Goal: Task Accomplishment & Management: Complete application form

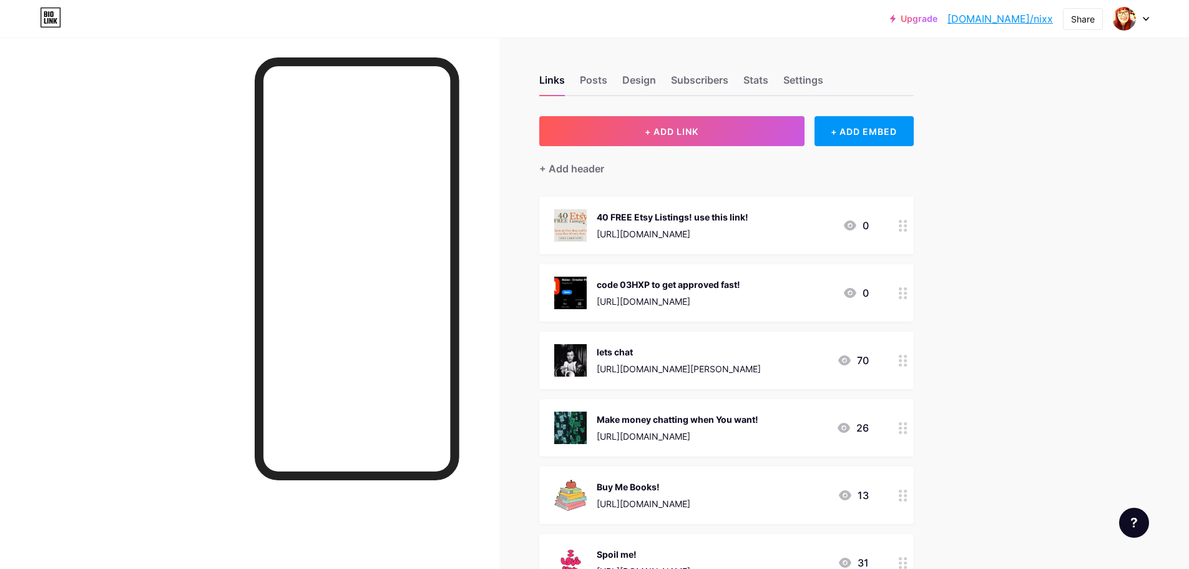
click at [1144, 17] on icon at bounding box center [1146, 19] width 6 height 4
click at [1029, 175] on li "Logout" at bounding box center [1071, 176] width 155 height 34
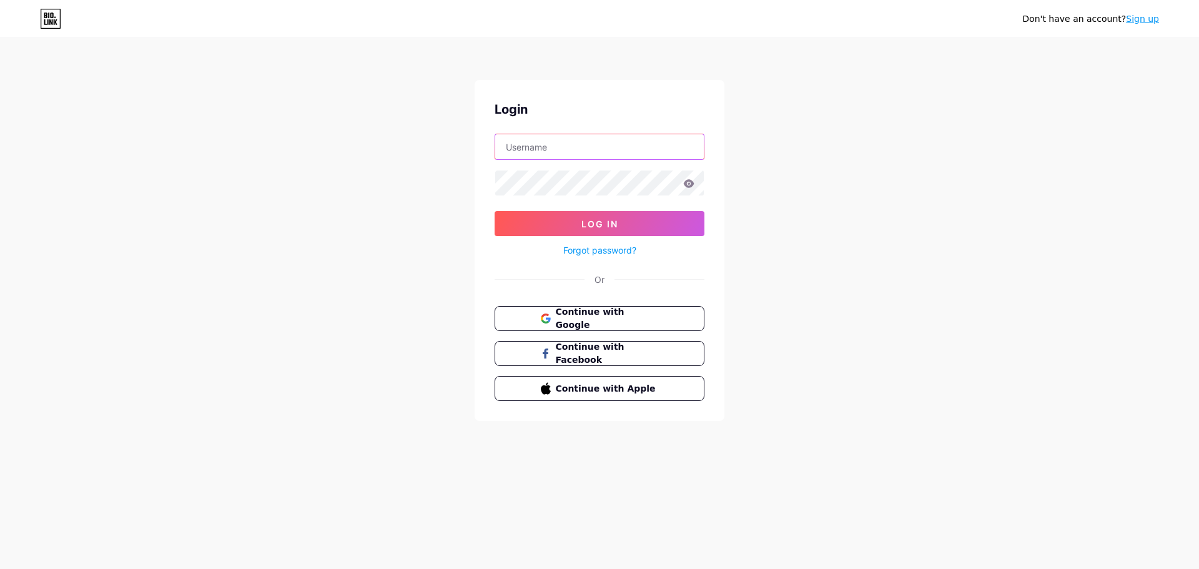
type input "[EMAIL_ADDRESS][DOMAIN_NAME]"
drag, startPoint x: 568, startPoint y: 147, endPoint x: 506, endPoint y: 149, distance: 61.8
click at [506, 149] on input "[EMAIL_ADDRESS][DOMAIN_NAME]" at bounding box center [599, 146] width 209 height 25
click at [968, 292] on div "Don't have an account? Sign up Login [EMAIL_ADDRESS][DOMAIN_NAME] Log In Forgot…" at bounding box center [599, 230] width 1199 height 461
click at [1136, 19] on link "Sign up" at bounding box center [1142, 19] width 33 height 10
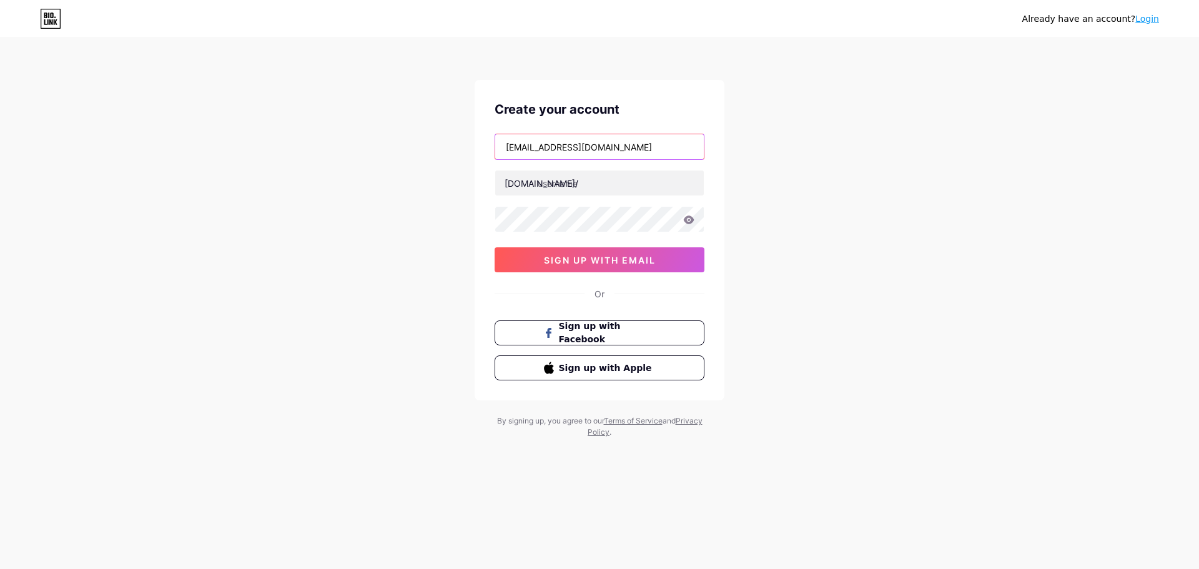
drag, startPoint x: 566, startPoint y: 149, endPoint x: 504, endPoint y: 149, distance: 61.2
click at [504, 149] on input "[EMAIL_ADDRESS][DOMAIN_NAME]" at bounding box center [599, 146] width 209 height 25
drag, startPoint x: 508, startPoint y: 147, endPoint x: 579, endPoint y: 146, distance: 71.2
click at [579, 146] on input "[EMAIL_ADDRESS][DOMAIN_NAME]" at bounding box center [599, 146] width 209 height 25
type input "[EMAIL_ADDRESS][DOMAIN_NAME]"
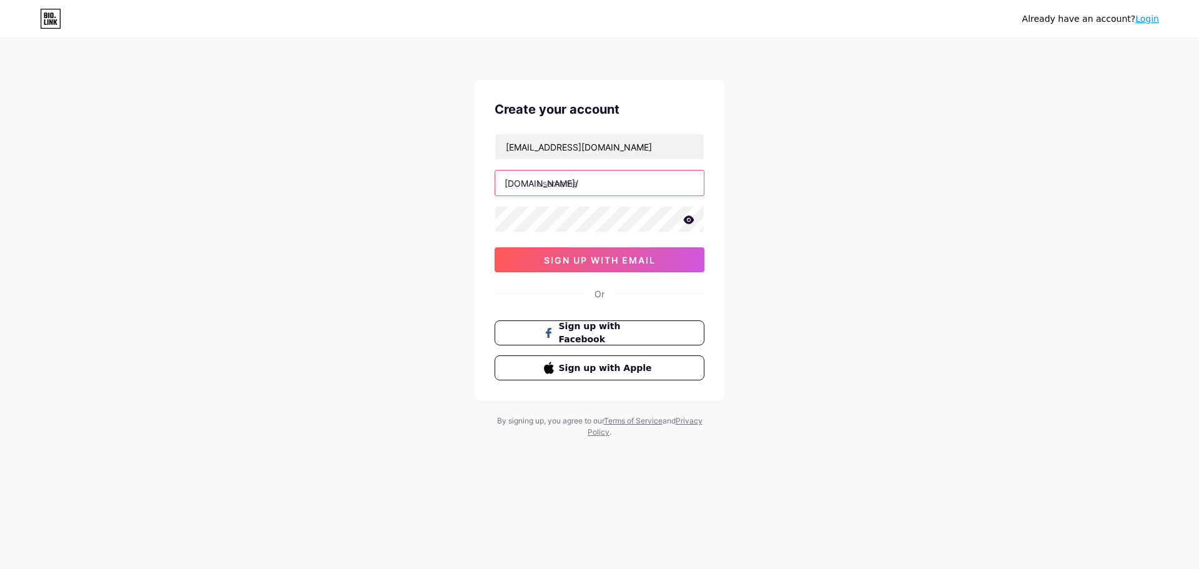
click at [563, 181] on input "text" at bounding box center [599, 182] width 209 height 25
paste input "psychichotlinetea"
type input "psychichotlinetea"
click at [690, 222] on icon at bounding box center [689, 219] width 11 height 8
click at [602, 260] on span "sign up with email" at bounding box center [600, 260] width 112 height 11
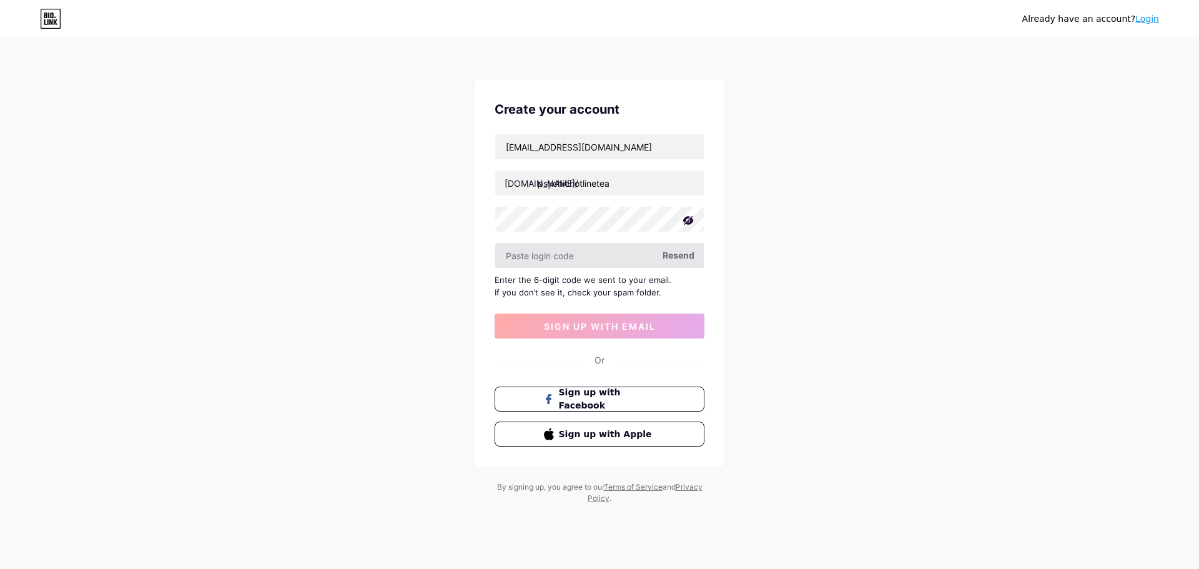
click at [606, 258] on input "text" at bounding box center [599, 255] width 209 height 25
paste input "660864"
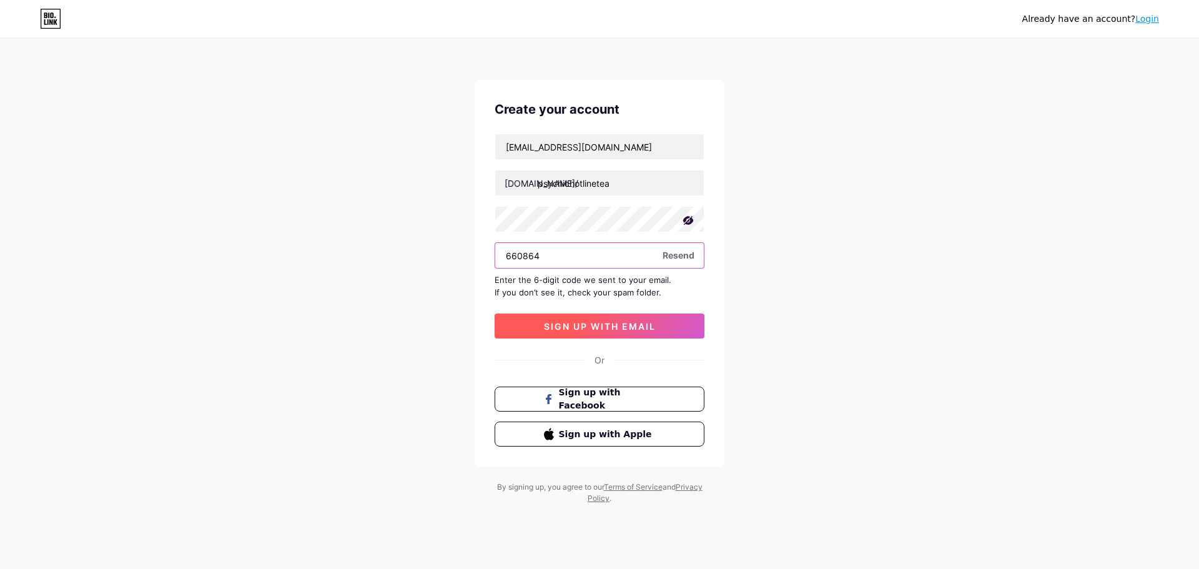
type input "660864"
click at [549, 327] on span "sign up with email" at bounding box center [600, 326] width 112 height 11
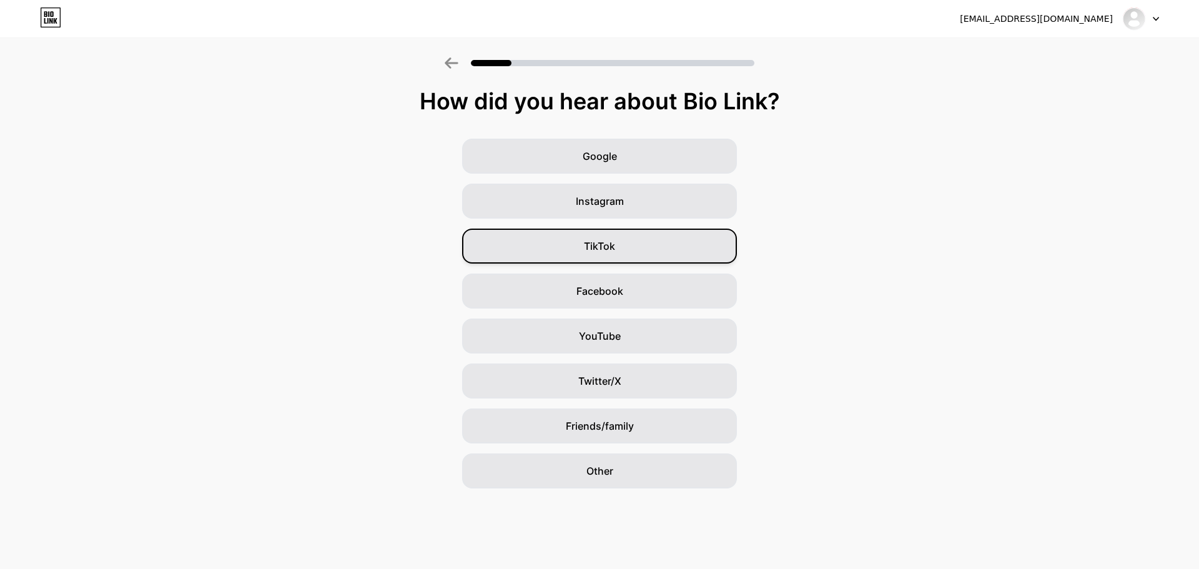
click at [624, 253] on div "TikTok" at bounding box center [599, 246] width 275 height 35
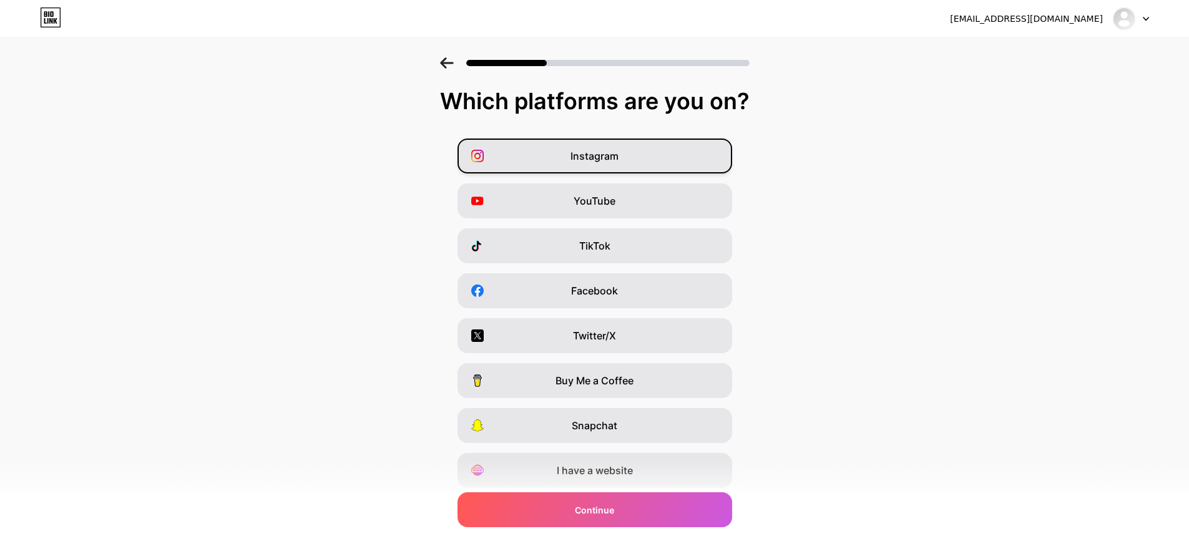
click at [651, 157] on div "Instagram" at bounding box center [595, 156] width 275 height 35
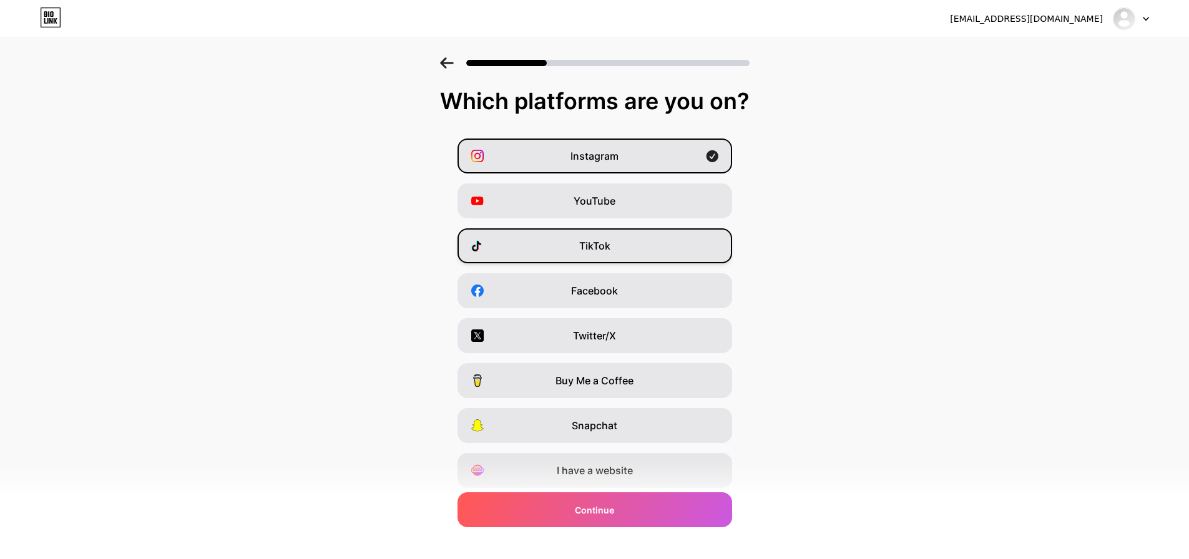
click at [659, 247] on div "TikTok" at bounding box center [595, 246] width 275 height 35
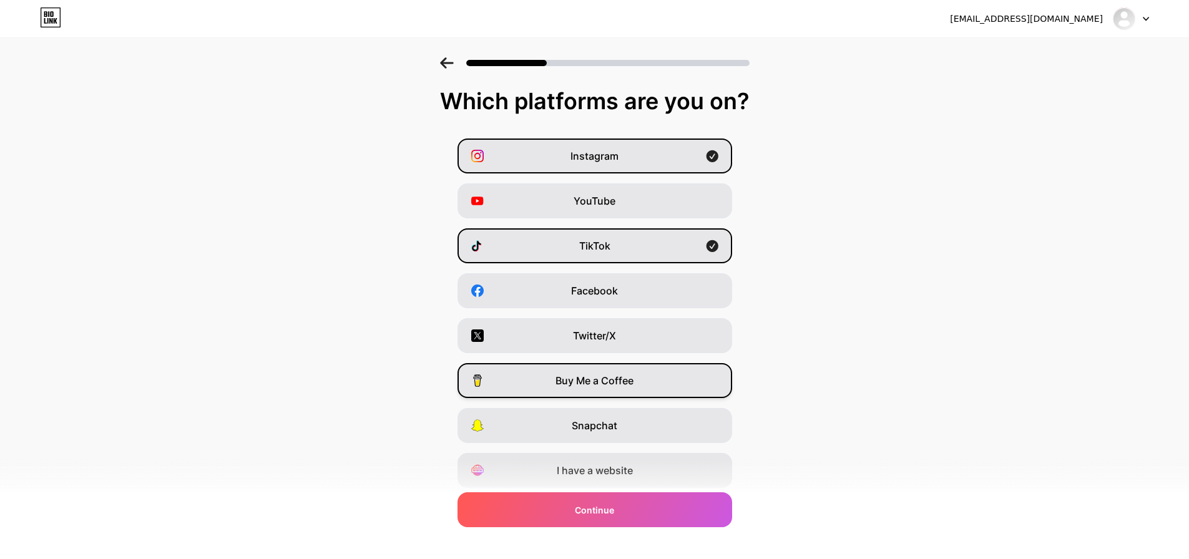
click at [663, 383] on div "Buy Me a Coffee" at bounding box center [595, 380] width 275 height 35
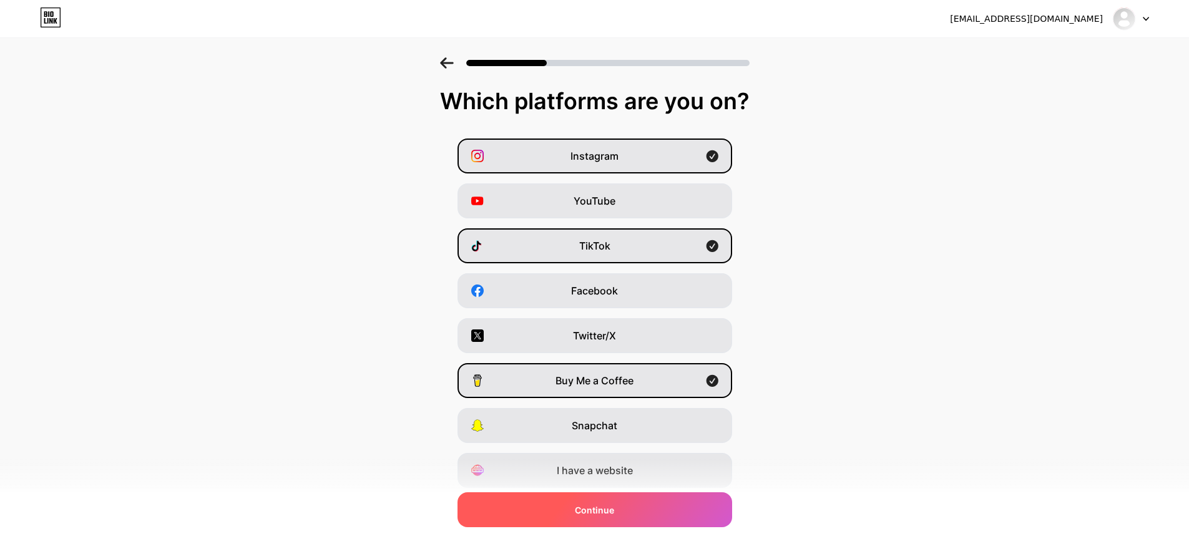
click at [687, 513] on div "Continue" at bounding box center [595, 510] width 275 height 35
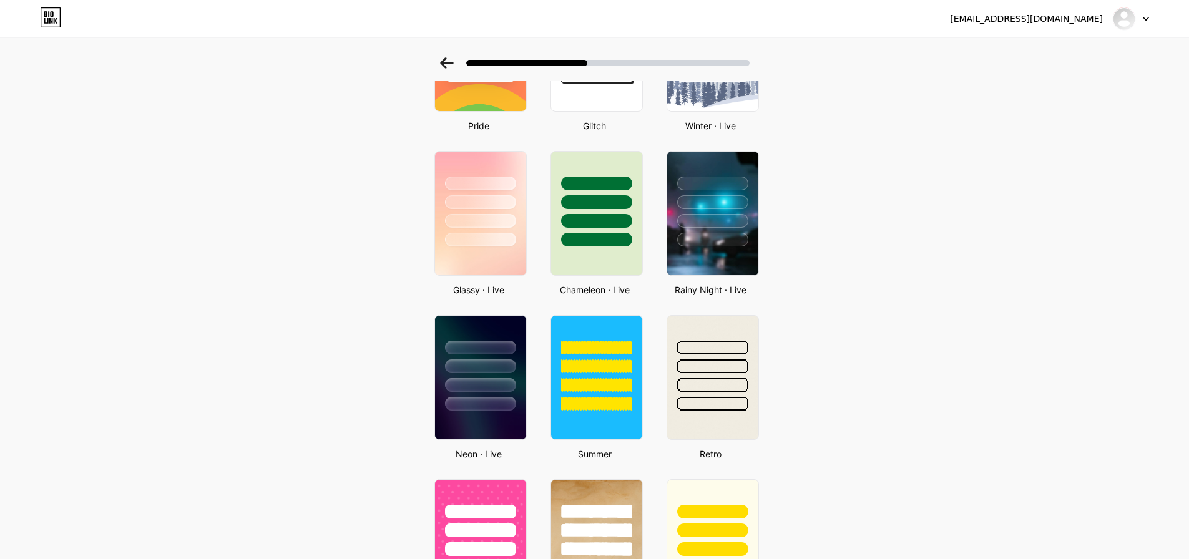
scroll to position [250, 0]
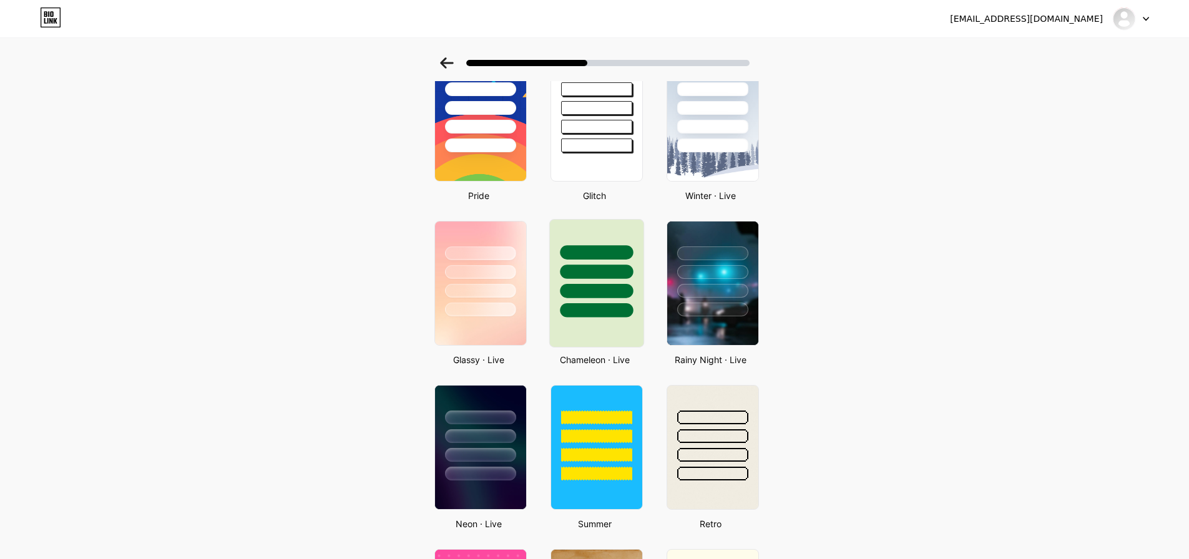
click at [609, 232] on div at bounding box center [596, 269] width 94 height 98
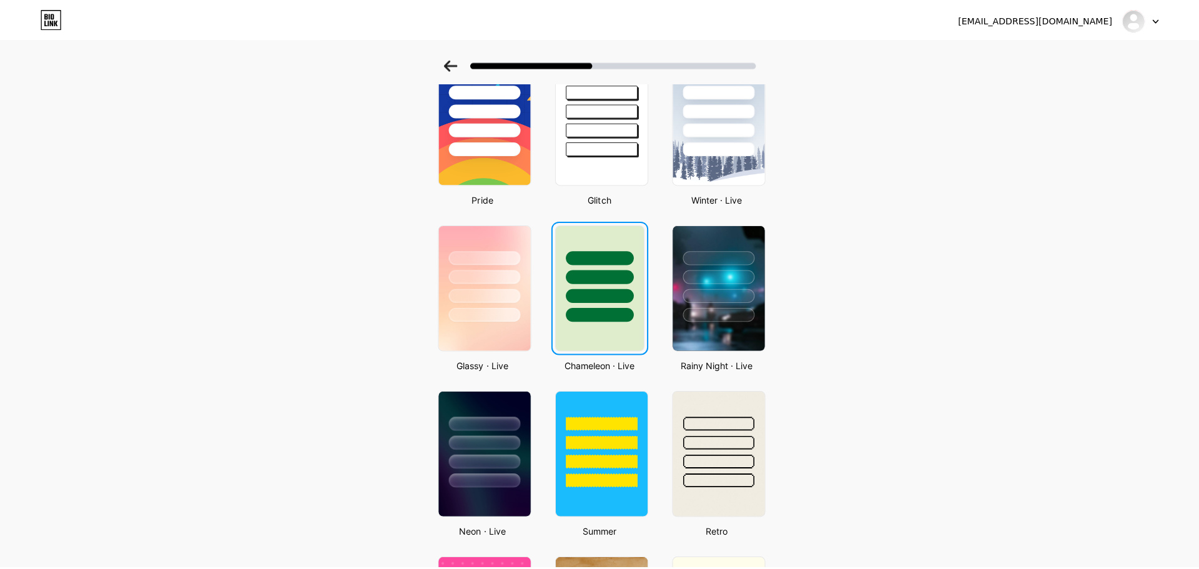
scroll to position [0, 0]
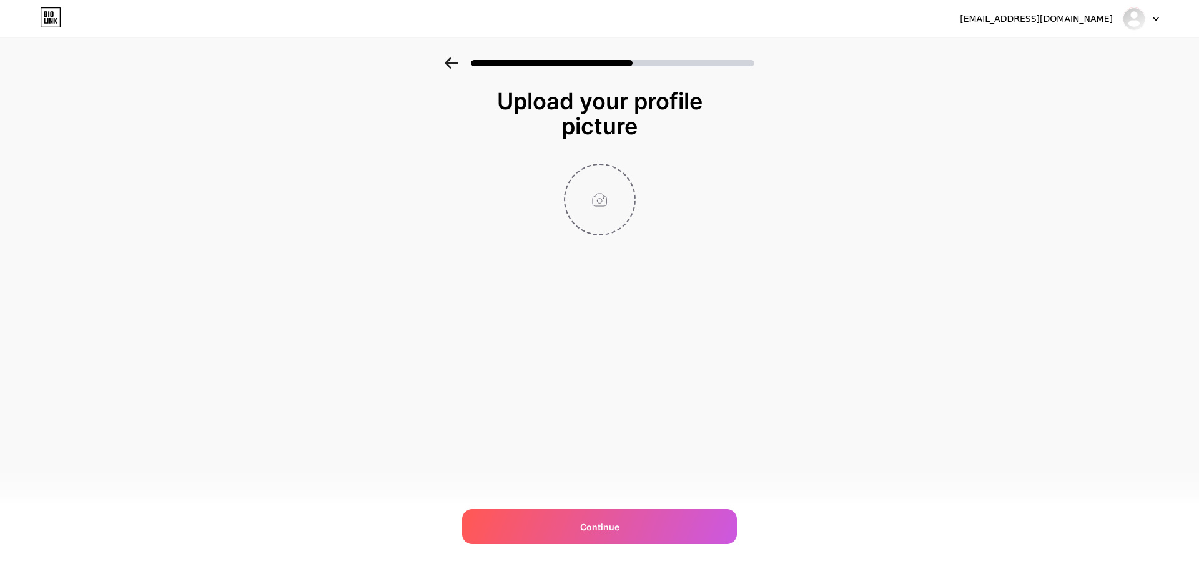
click at [604, 202] on input "file" at bounding box center [599, 199] width 69 height 69
type input "C:\fakepath\24e7e873b0040003e69e06104b65d164.png"
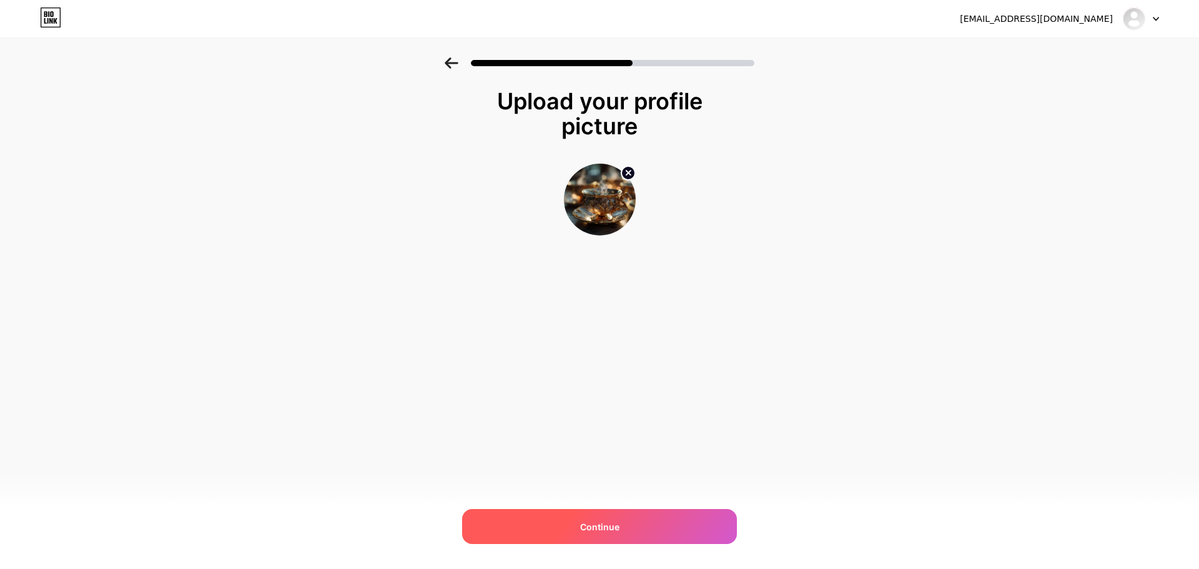
click at [642, 526] on div "Continue" at bounding box center [599, 526] width 275 height 35
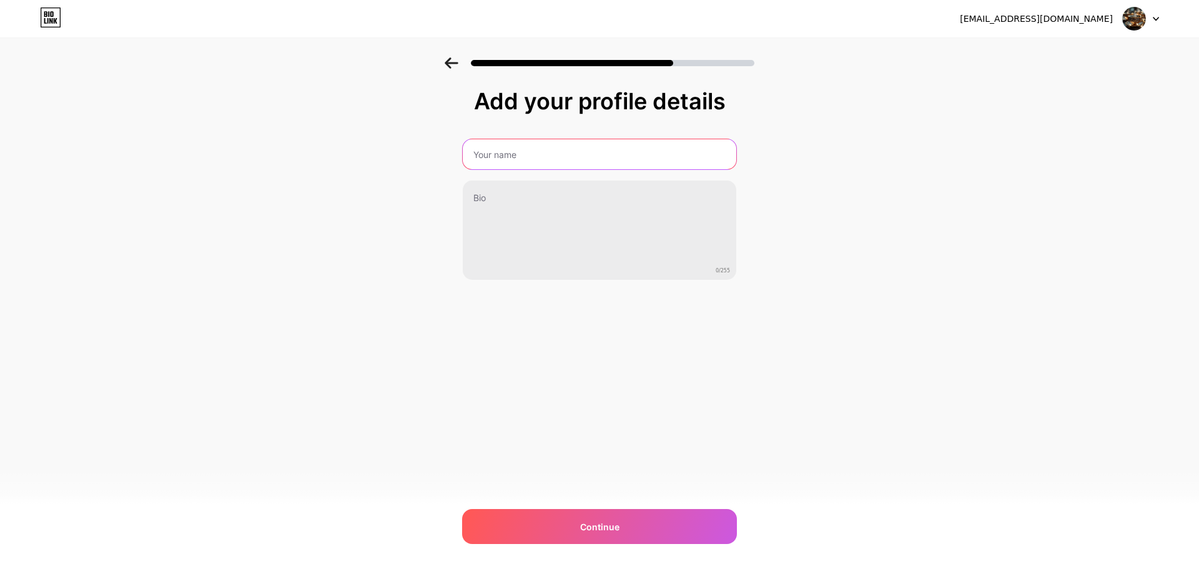
click at [595, 152] on input "text" at bounding box center [599, 154] width 273 height 30
paste input "660864"
drag, startPoint x: 513, startPoint y: 160, endPoint x: 446, endPoint y: 160, distance: 67.4
click at [446, 160] on div "Add your profile details 660864 0/255 Continue Error" at bounding box center [599, 199] width 1199 height 285
type input "Psychic Hotline Tea"
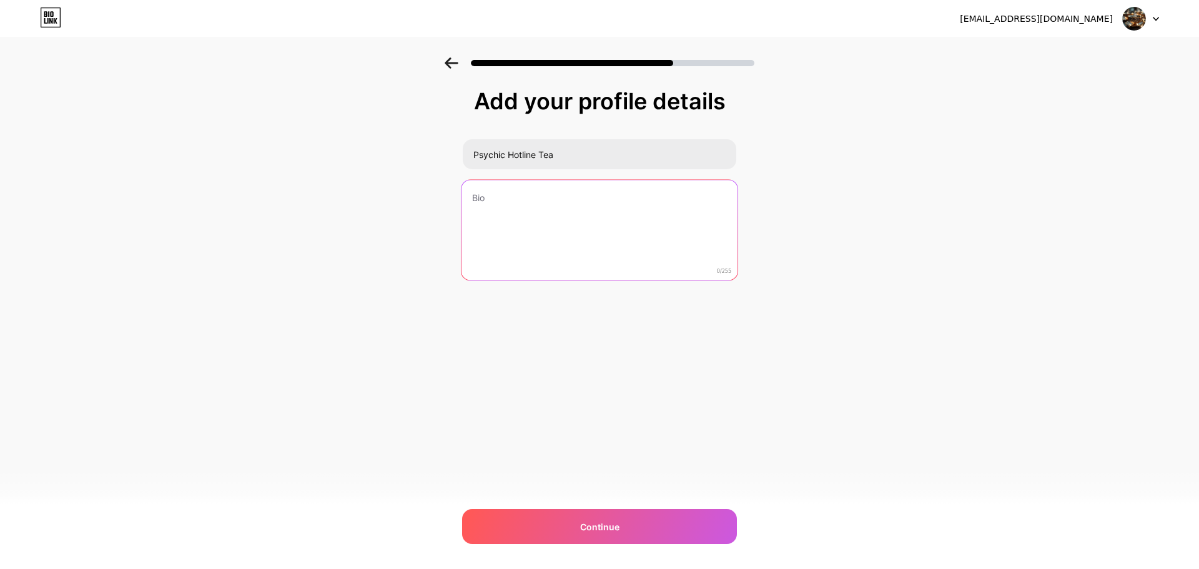
click at [521, 199] on textarea at bounding box center [599, 231] width 276 height 102
paste textarea "✨ Intuitive Energy Reader | Psychic & Empath 💫 I read beyond words—into energy,…"
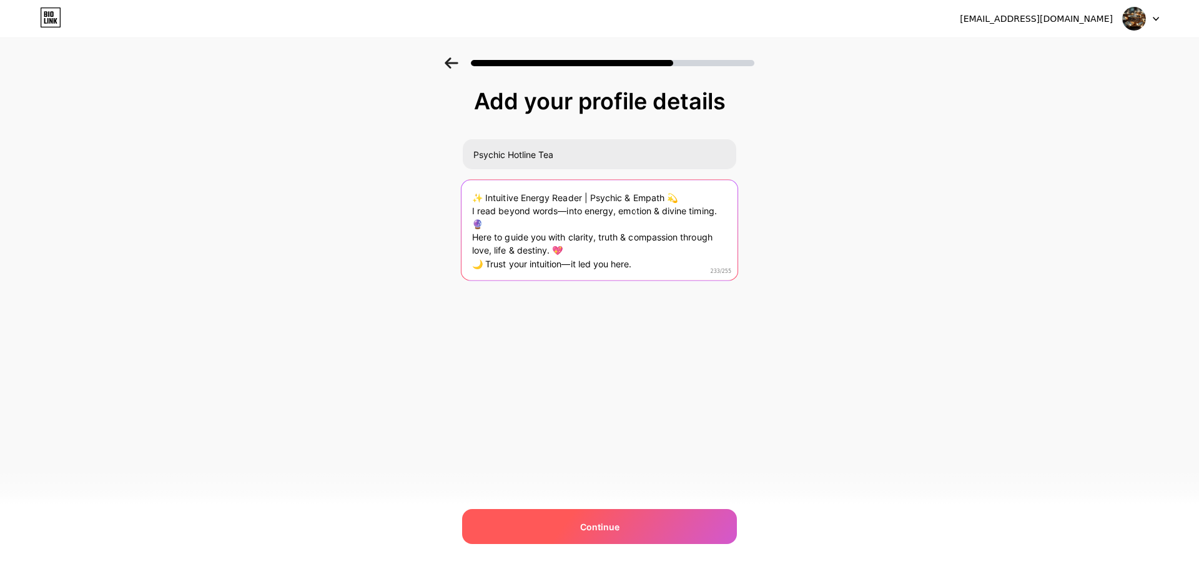
type textarea "✨ Intuitive Energy Reader | Psychic & Empath 💫 I read beyond words—into energy,…"
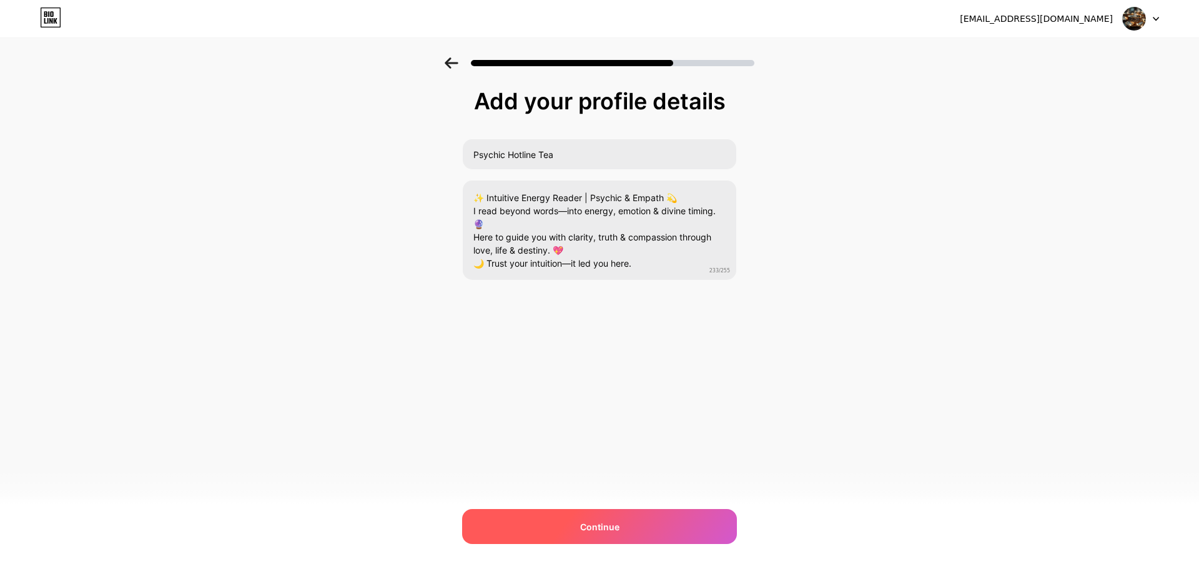
click at [620, 528] on div "Continue" at bounding box center [599, 526] width 275 height 35
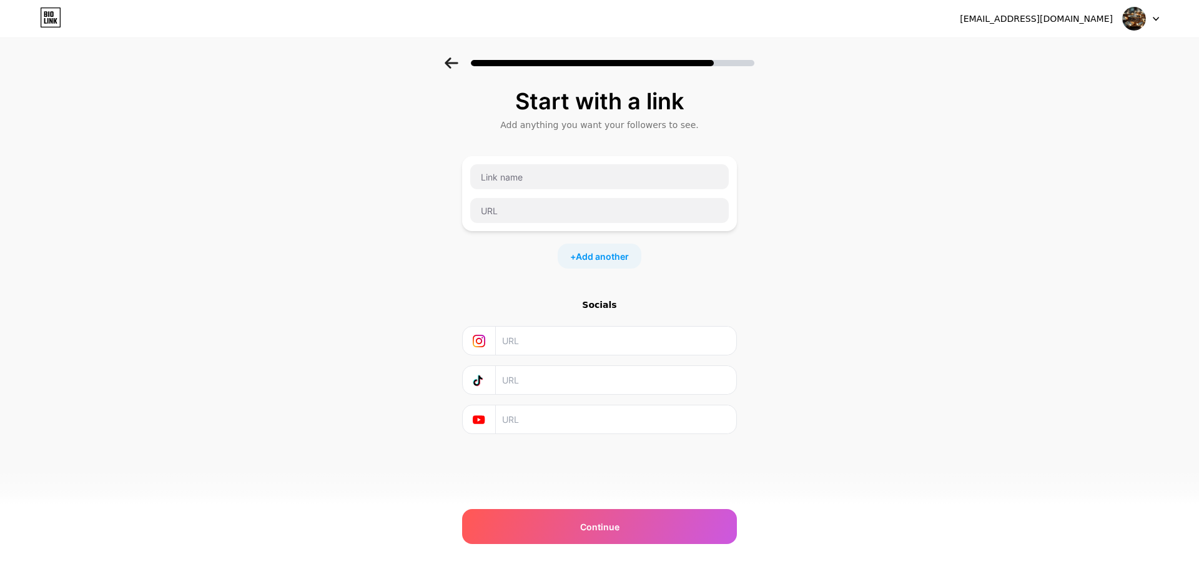
click at [638, 378] on input "text" at bounding box center [615, 380] width 227 height 28
